Goal: Task Accomplishment & Management: Use online tool/utility

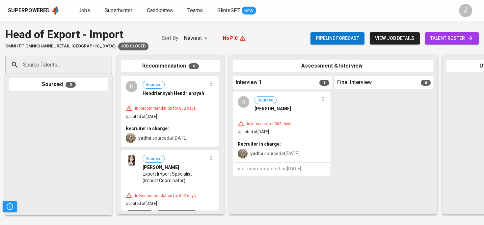
click at [124, 5] on div "Superpowered Jobs Superhunter Candidates Teams GlintsGPT NEW Z" at bounding box center [242, 10] width 484 height 21
click at [121, 10] on span "Superhunter" at bounding box center [119, 10] width 28 height 6
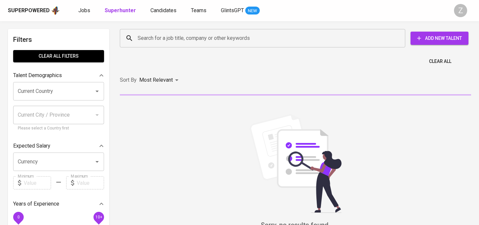
click at [75, 10] on div "Superpowered Jobs Superhunter Candidates Teams GlintsGPT NEW" at bounding box center [229, 11] width 442 height 10
click at [78, 10] on span "Jobs" at bounding box center [84, 10] width 12 height 6
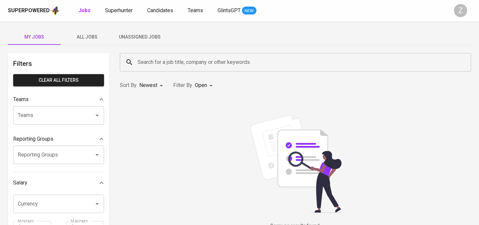
click at [129, 38] on span "Unassigned Jobs" at bounding box center [139, 37] width 45 height 8
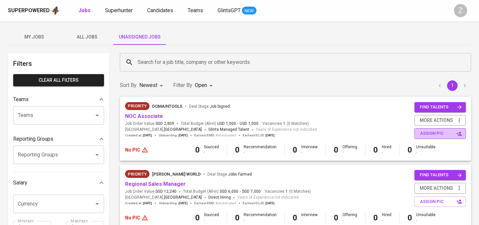
click at [425, 132] on span "assign pic" at bounding box center [440, 134] width 41 height 8
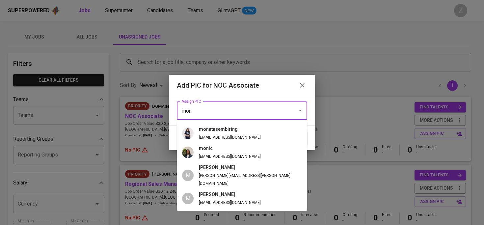
click at [254, 132] on li "monatasembiring monata@glints.com" at bounding box center [242, 133] width 130 height 19
type input "monatasembiring"
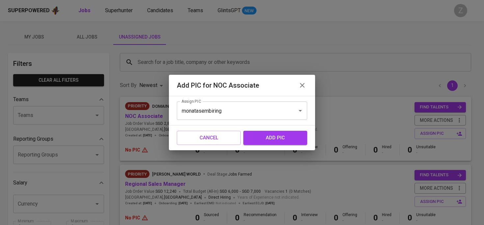
click at [271, 135] on span "add pic" at bounding box center [275, 137] width 49 height 9
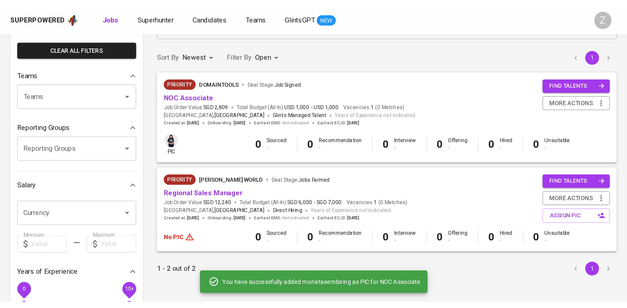
scroll to position [48, 0]
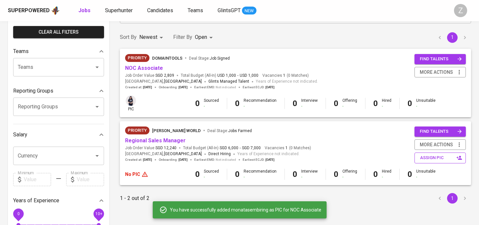
click at [436, 158] on span "assign pic" at bounding box center [440, 158] width 41 height 8
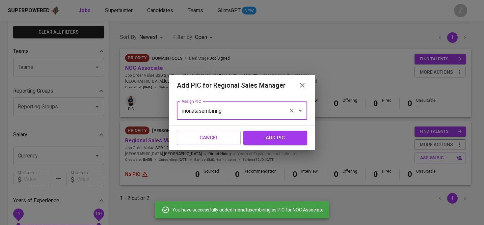
click at [238, 114] on input "monatasembiring" at bounding box center [233, 110] width 106 height 13
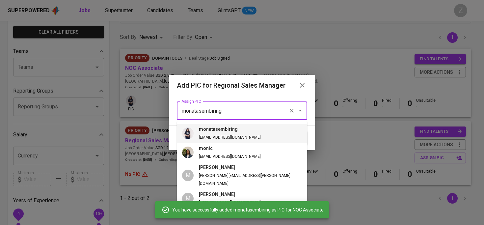
click at [238, 114] on input "monatasembiring" at bounding box center [233, 110] width 106 height 13
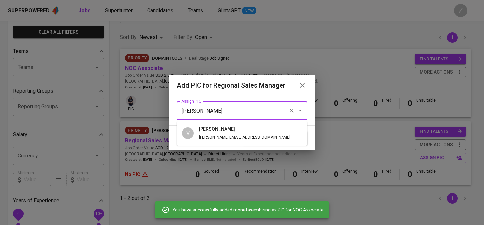
click at [232, 131] on span "vern vern@glints.com" at bounding box center [245, 133] width 102 height 15
type input "[PERSON_NAME]"
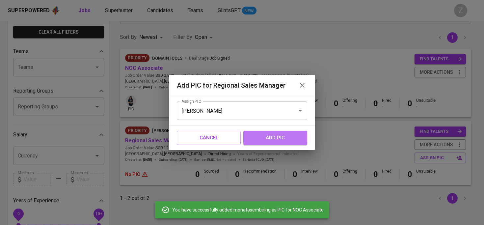
click at [258, 141] on span "add pic" at bounding box center [275, 137] width 49 height 9
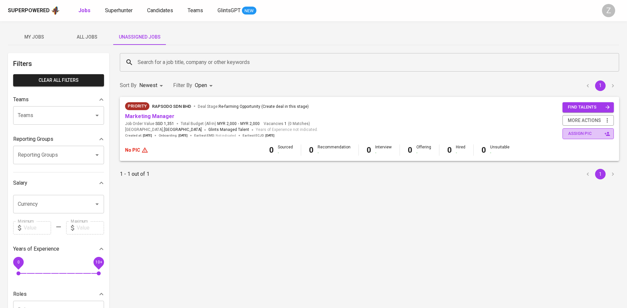
click at [587, 132] on span "assign pic" at bounding box center [588, 134] width 41 height 8
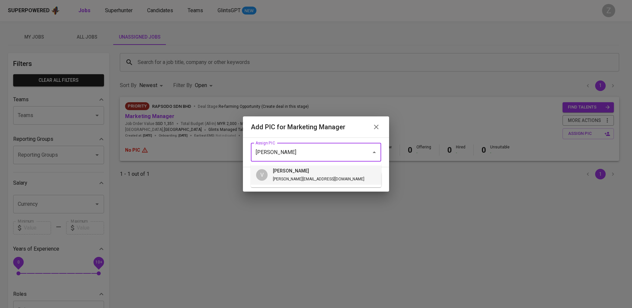
click at [341, 176] on li "V [PERSON_NAME] [PERSON_NAME][EMAIL_ADDRESS][DOMAIN_NAME]" at bounding box center [316, 174] width 130 height 19
type input "[PERSON_NAME]"
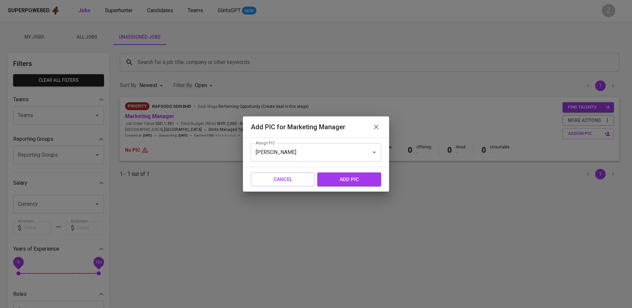
click at [343, 181] on span "add pic" at bounding box center [349, 179] width 49 height 9
